Goal: Task Accomplishment & Management: Manage account settings

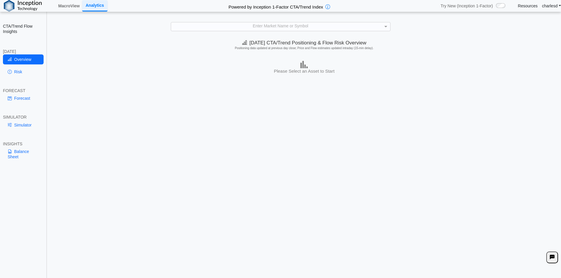
click at [251, 116] on div "Today's CTA/Trend Positioning & Flow Risk Overview Positioning data updated at …" at bounding box center [303, 158] width 513 height 242
click at [522, 8] on link "Resources" at bounding box center [528, 5] width 20 height 5
click at [547, 7] on link "charlesd" at bounding box center [551, 5] width 19 height 5
click at [534, 26] on div "Log out" at bounding box center [544, 20] width 47 height 16
click at [533, 22] on link "Log out" at bounding box center [545, 19] width 47 height 11
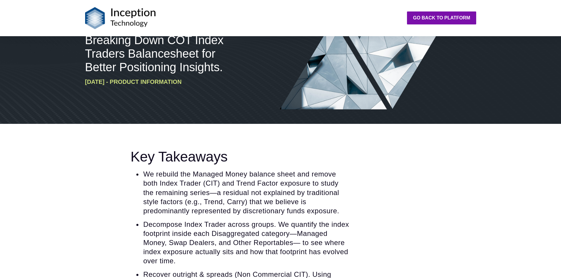
scroll to position [177, 0]
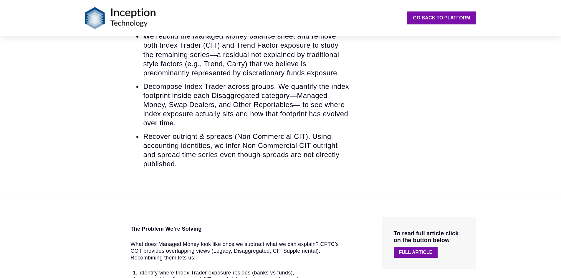
click at [411, 248] on link "Full Article" at bounding box center [416, 252] width 44 height 11
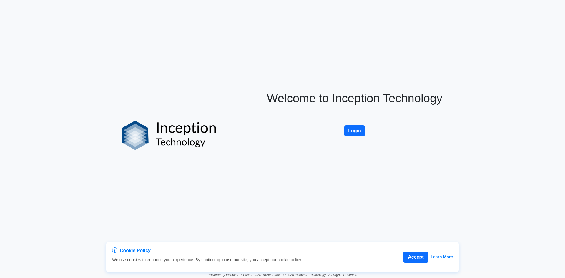
click at [352, 127] on button "Login" at bounding box center [354, 130] width 21 height 11
